Goal: Find specific page/section: Find specific page/section

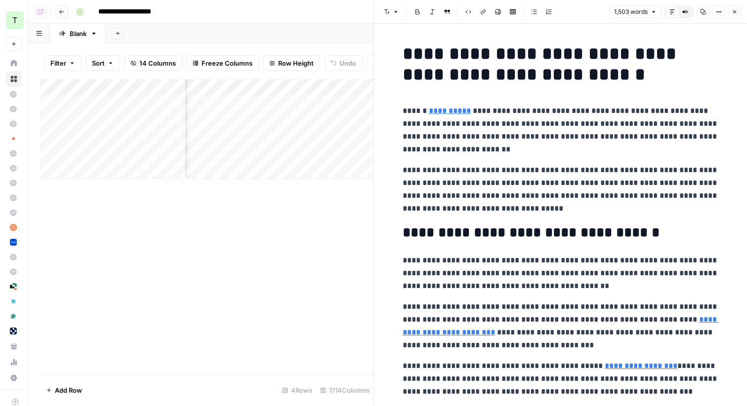
scroll to position [0, 149]
click at [732, 10] on icon "button" at bounding box center [734, 12] width 6 height 6
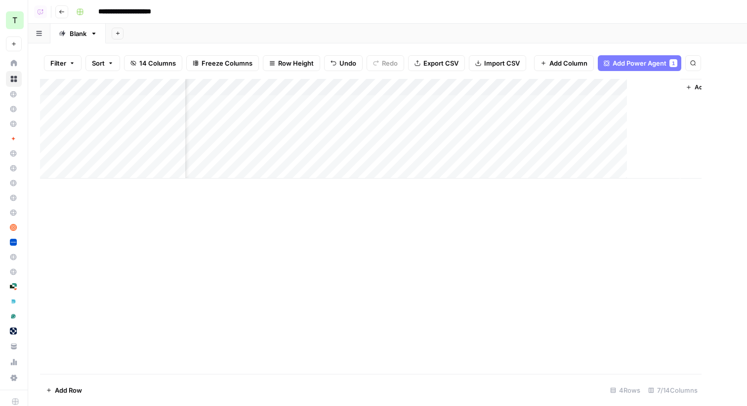
scroll to position [0, 137]
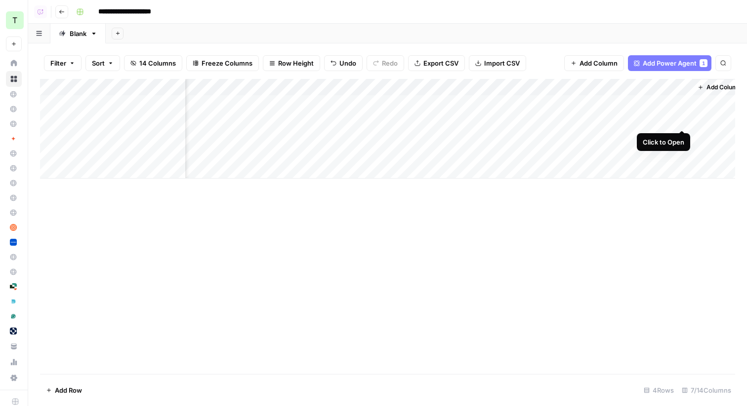
click at [682, 118] on div "Add Column" at bounding box center [387, 129] width 695 height 100
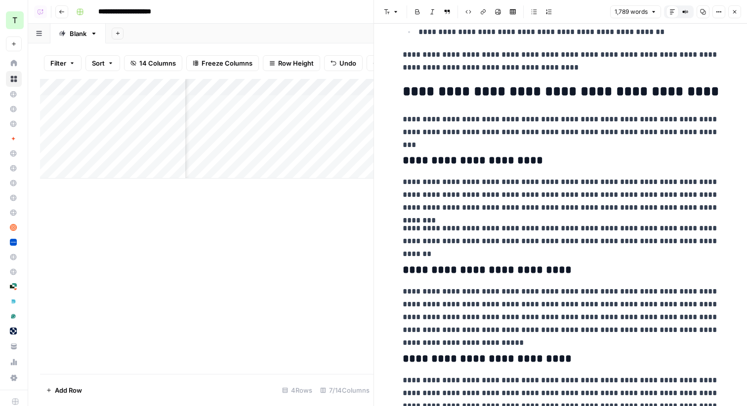
scroll to position [694, 0]
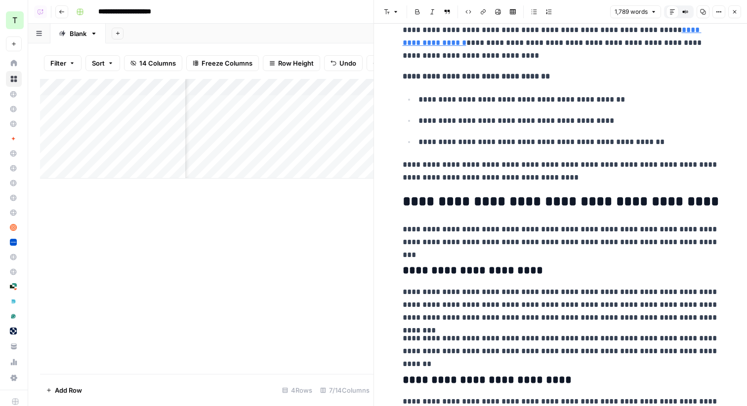
click at [736, 12] on icon "button" at bounding box center [734, 12] width 6 height 6
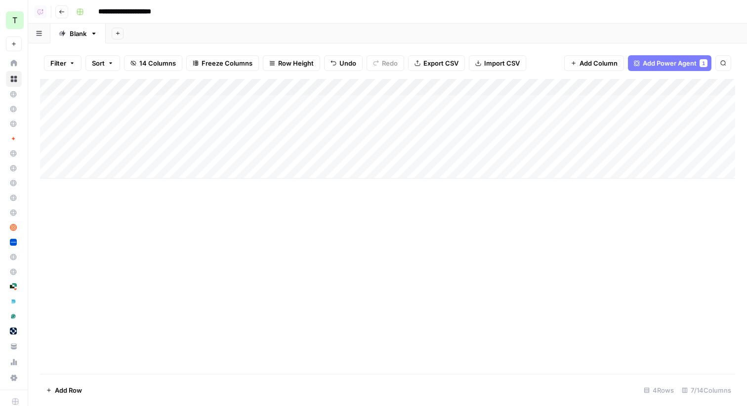
click at [62, 13] on icon "button" at bounding box center [62, 12] width 6 height 6
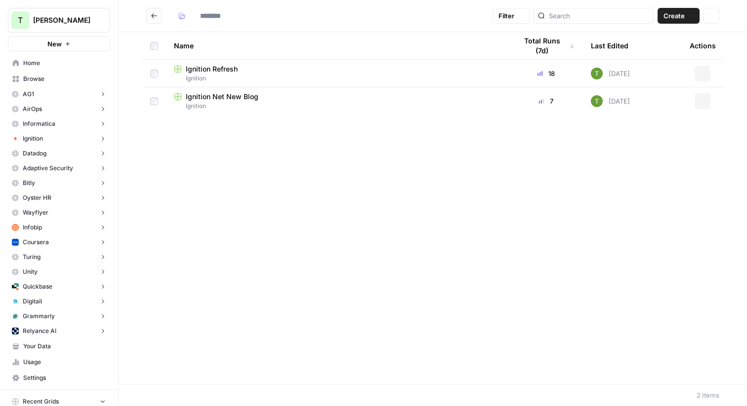
type input "********"
click at [220, 75] on span "Ignition" at bounding box center [337, 78] width 327 height 9
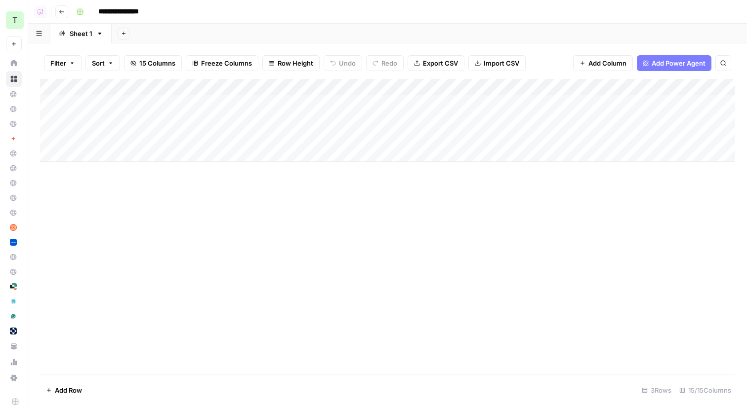
click at [59, 15] on button "Go back" at bounding box center [61, 11] width 13 height 13
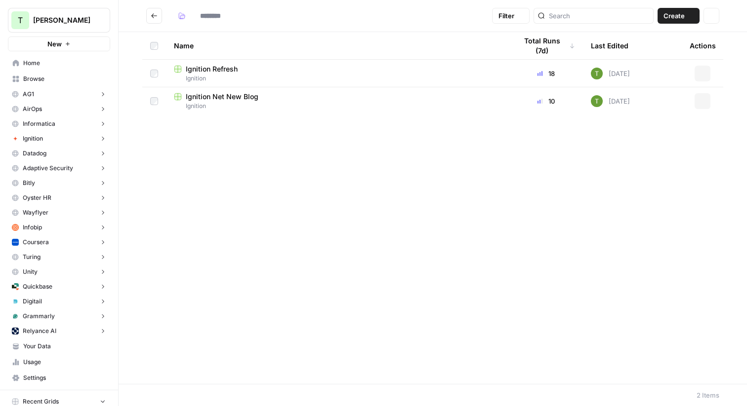
type input "********"
